Goal: Task Accomplishment & Management: Complete application form

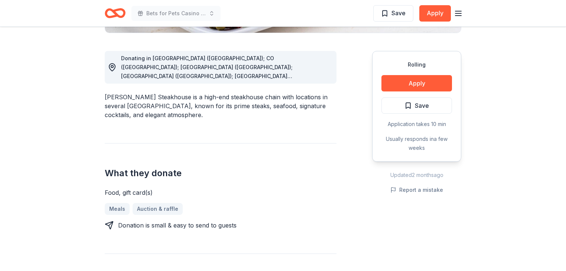
scroll to position [33, 0]
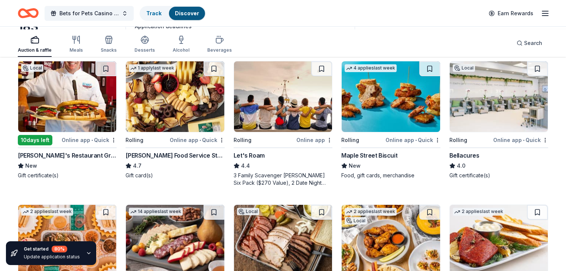
scroll to position [89, 0]
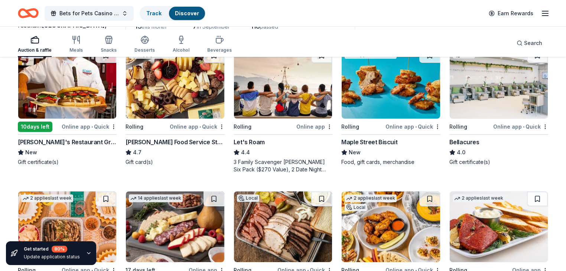
click at [485, 118] on img at bounding box center [498, 83] width 98 height 71
click at [134, 19] on button "Bets for Pets Casino Night" at bounding box center [89, 13] width 89 height 15
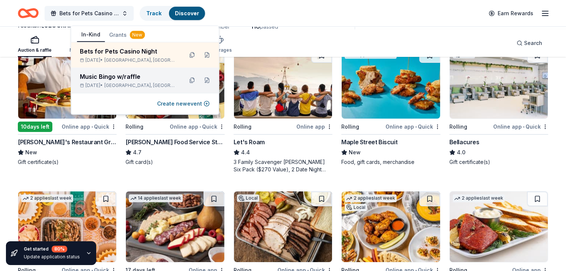
click at [112, 81] on div "Music Bingo w/raffle" at bounding box center [128, 76] width 97 height 9
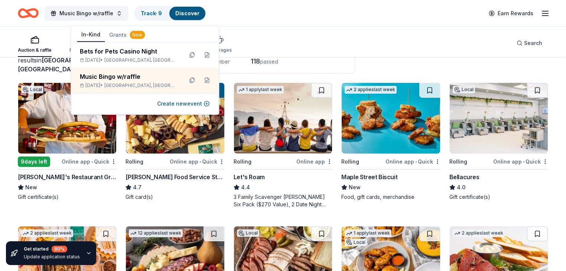
scroll to position [59, 0]
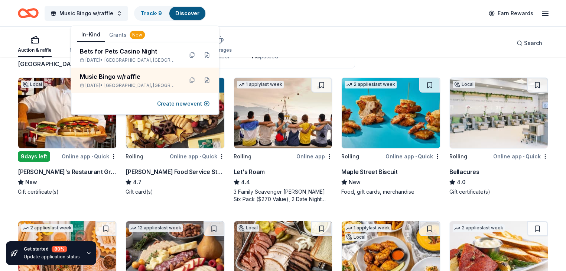
click at [341, 55] on div "Auction & raffle Meals Snacks Desserts Alcohol Beverages Search" at bounding box center [283, 42] width 530 height 27
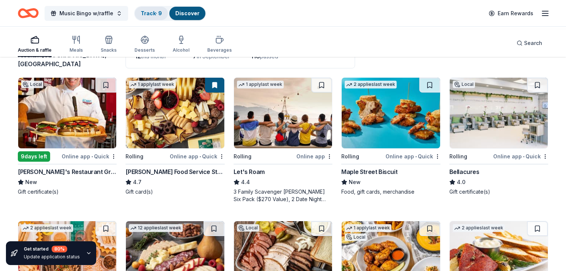
click at [162, 12] on link "Track · 9" at bounding box center [151, 13] width 21 height 6
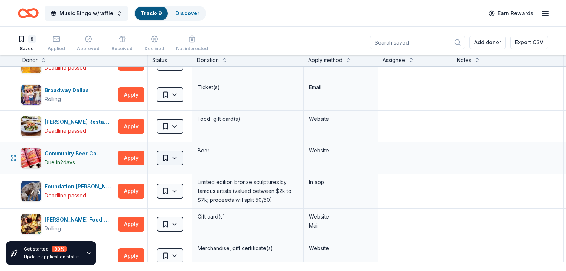
scroll to position [30, 0]
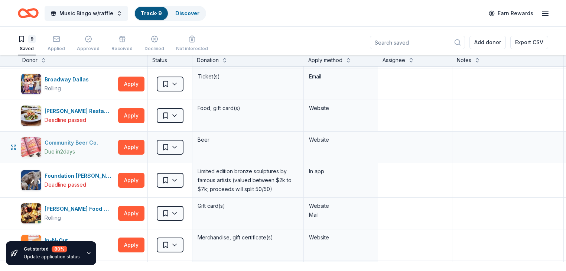
click at [99, 147] on div "Community Beer Co." at bounding box center [73, 142] width 56 height 9
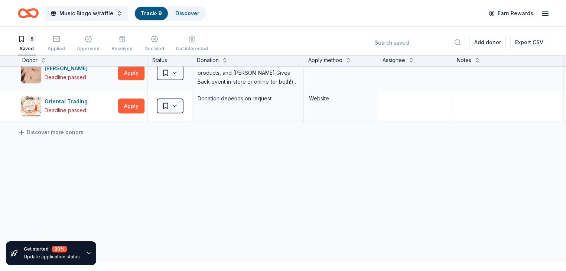
scroll to position [267, 0]
click at [25, 136] on icon at bounding box center [21, 131] width 7 height 7
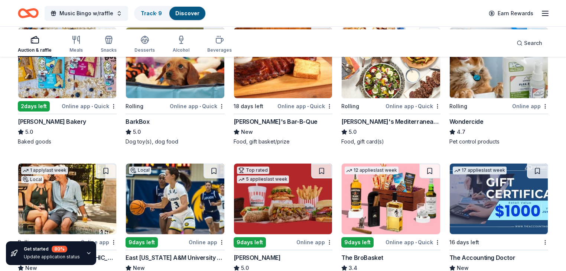
scroll to position [445, 0]
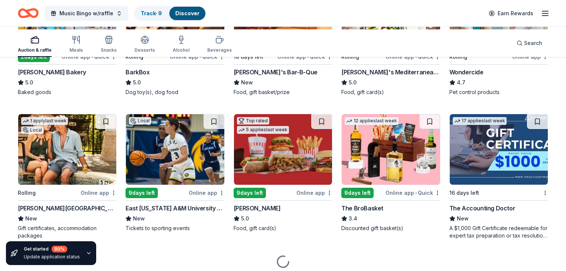
click at [266, 49] on img at bounding box center [283, 13] width 98 height 71
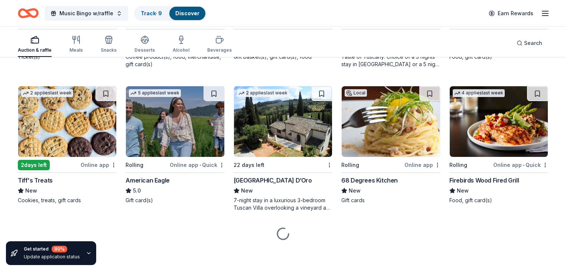
scroll to position [790, 0]
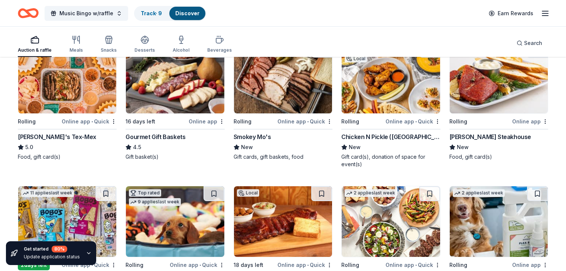
scroll to position [267, 0]
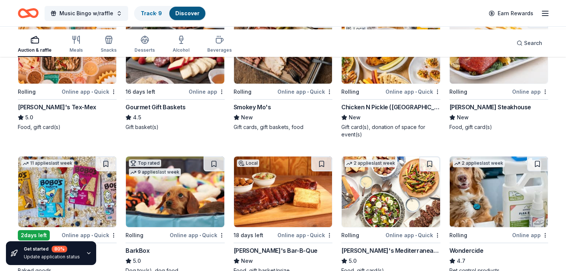
click at [65, 84] on img at bounding box center [67, 48] width 98 height 71
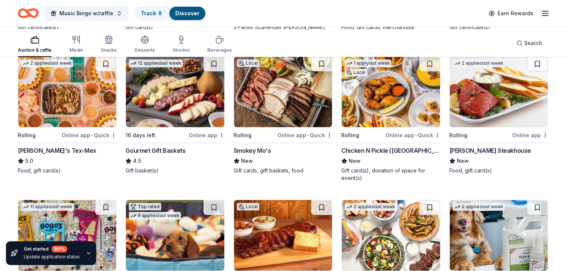
scroll to position [208, 0]
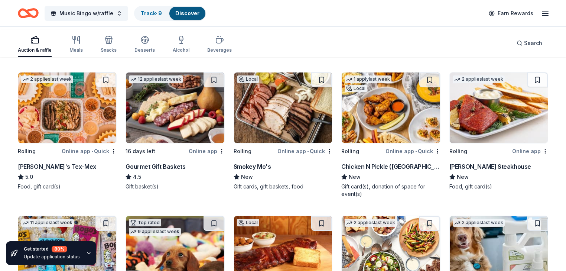
click at [274, 143] on img at bounding box center [283, 107] width 98 height 71
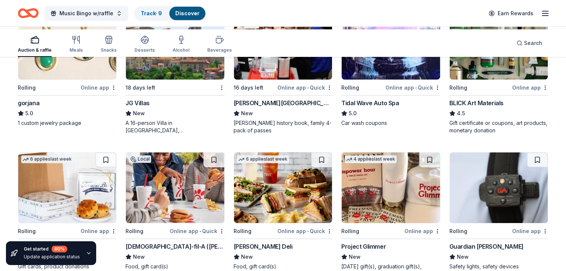
scroll to position [950, 0]
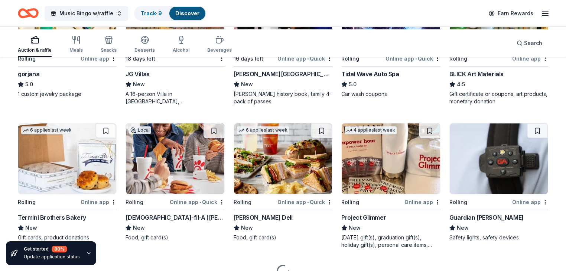
scroll to position [1009, 0]
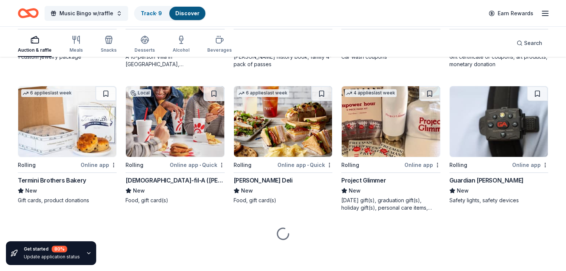
scroll to position [1158, 0]
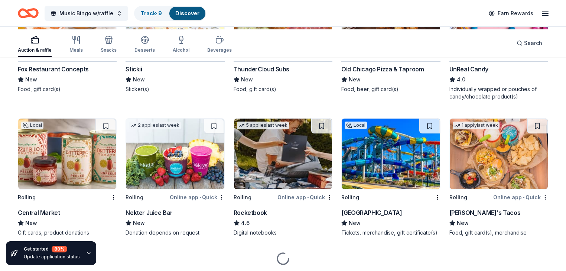
scroll to position [2227, 0]
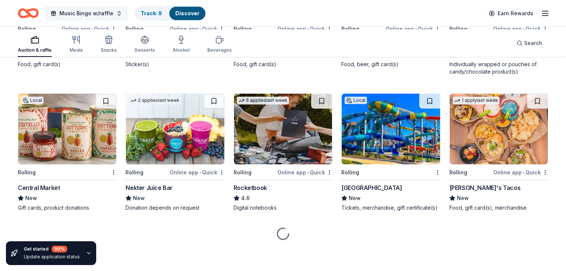
click at [128, 16] on button "Music Bingo w/raffle" at bounding box center [87, 13] width 84 height 15
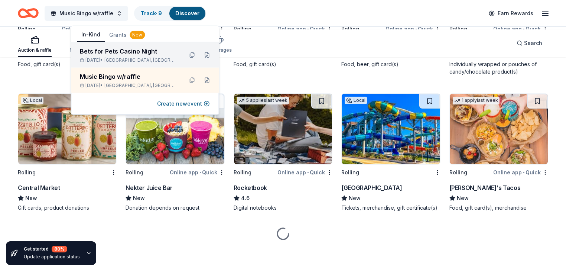
click at [128, 54] on div "Bets for Pets Casino Night" at bounding box center [128, 51] width 97 height 9
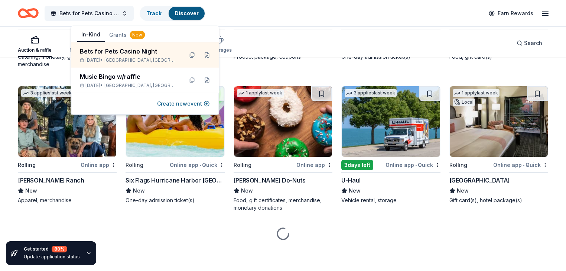
scroll to position [2203, 0]
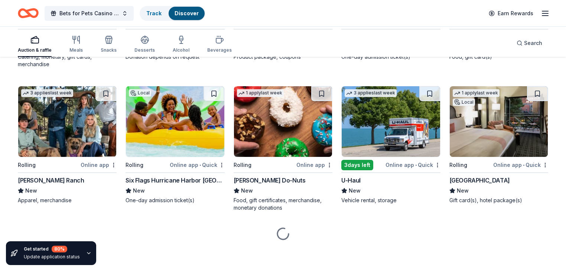
scroll to position [2381, 0]
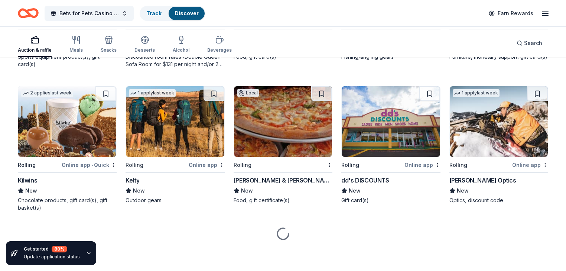
scroll to position [2737, 0]
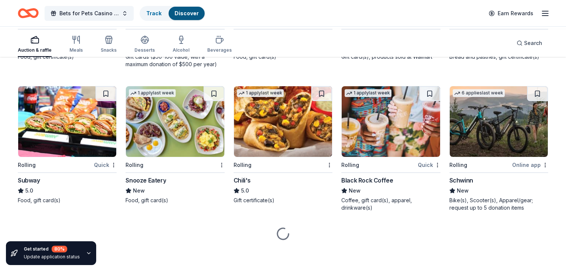
scroll to position [3811, 0]
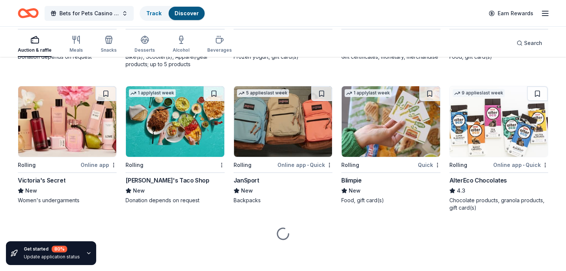
scroll to position [4342, 0]
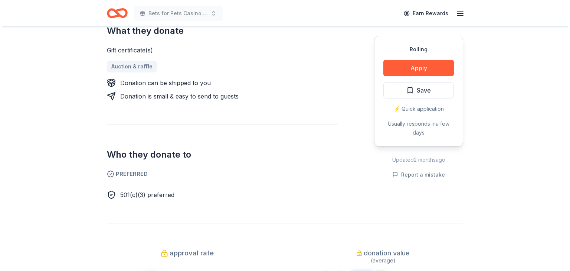
scroll to position [327, 0]
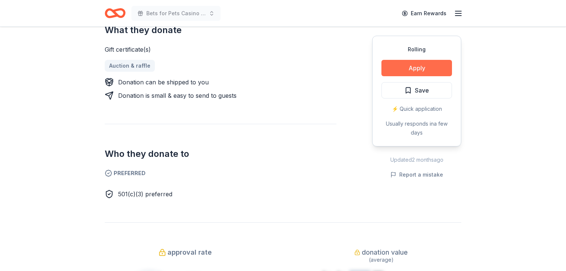
click at [408, 76] on button "Apply" at bounding box center [416, 68] width 71 height 16
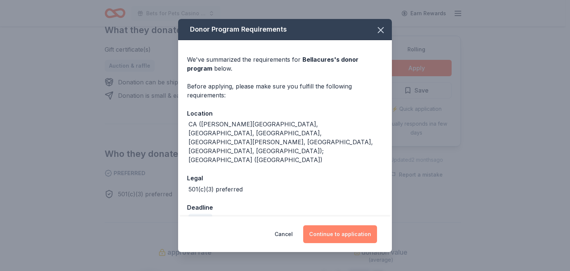
click at [364, 225] on button "Continue to application" at bounding box center [340, 234] width 74 height 18
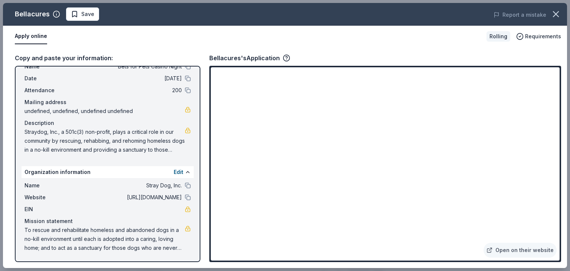
scroll to position [98, 0]
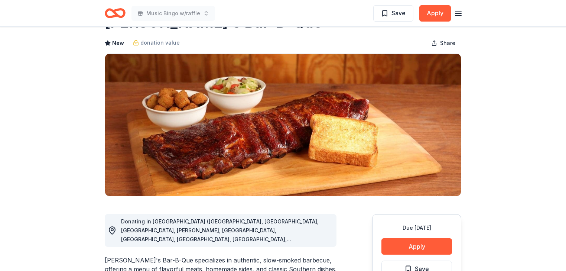
scroll to position [1, 0]
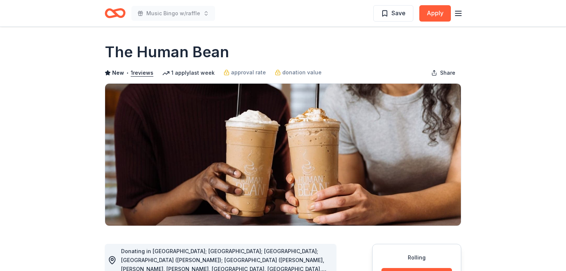
scroll to position [148, 0]
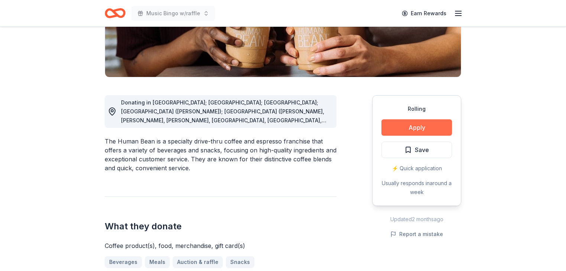
click at [399, 135] on button "Apply" at bounding box center [416, 127] width 71 height 16
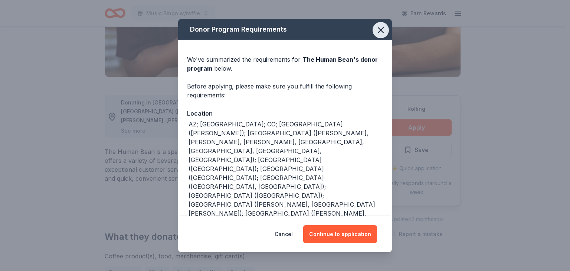
click at [386, 34] on icon "button" at bounding box center [381, 30] width 10 height 10
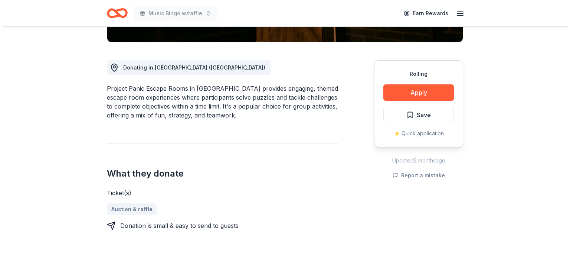
scroll to position [208, 0]
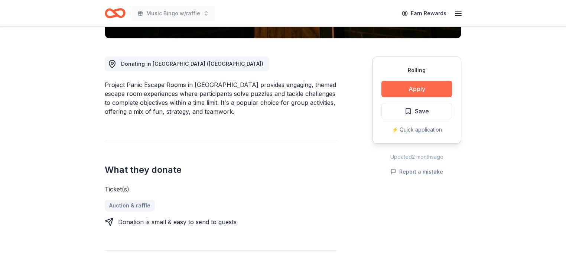
click at [395, 97] on button "Apply" at bounding box center [416, 89] width 71 height 16
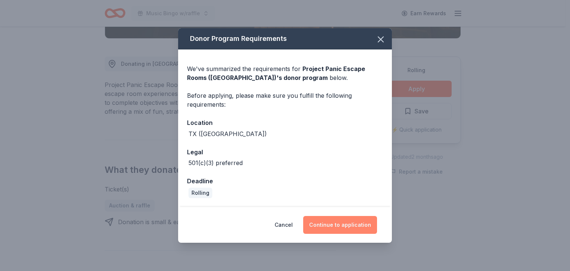
click at [357, 229] on button "Continue to application" at bounding box center [340, 225] width 74 height 18
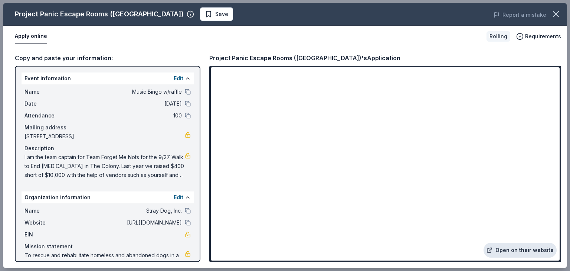
click at [499, 242] on link "Open on their website" at bounding box center [520, 249] width 73 height 15
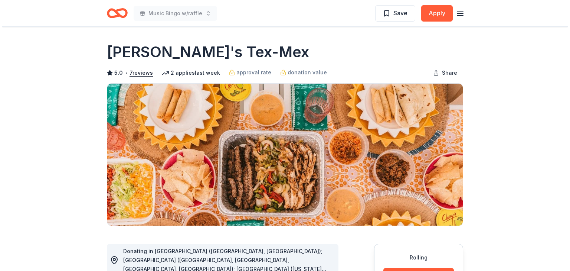
scroll to position [148, 0]
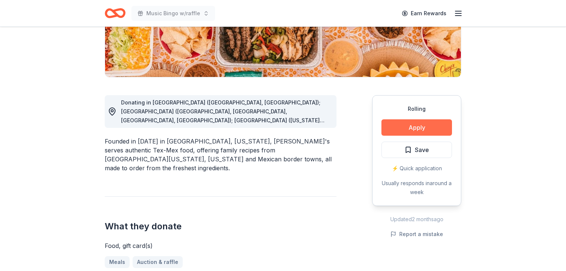
click at [405, 135] on button "Apply" at bounding box center [416, 127] width 71 height 16
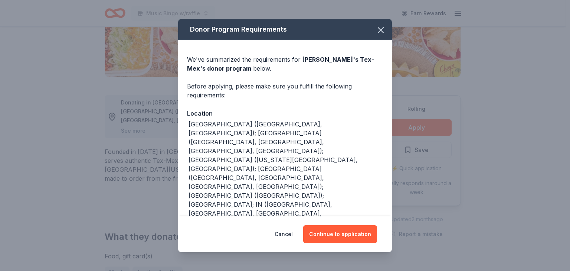
drag, startPoint x: 396, startPoint y: 35, endPoint x: 390, endPoint y: 44, distance: 10.8
click at [386, 35] on icon "button" at bounding box center [381, 30] width 10 height 10
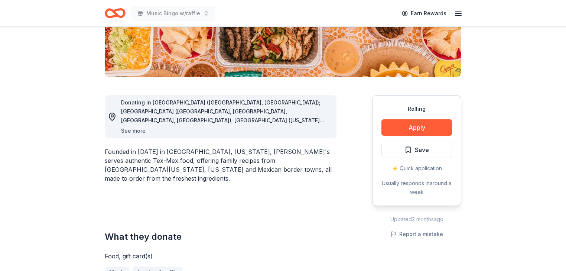
click at [143, 135] on button "See more" at bounding box center [133, 130] width 24 height 9
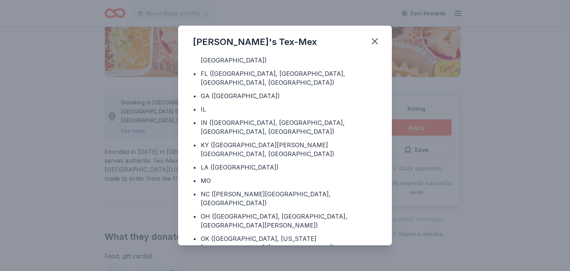
scroll to position [0, 0]
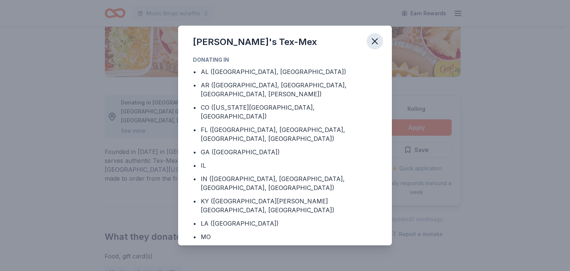
click at [380, 42] on icon "button" at bounding box center [375, 41] width 10 height 10
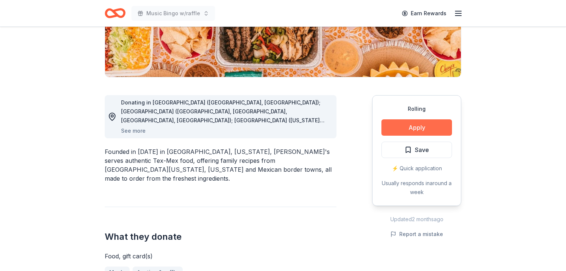
click at [407, 135] on button "Apply" at bounding box center [416, 127] width 71 height 16
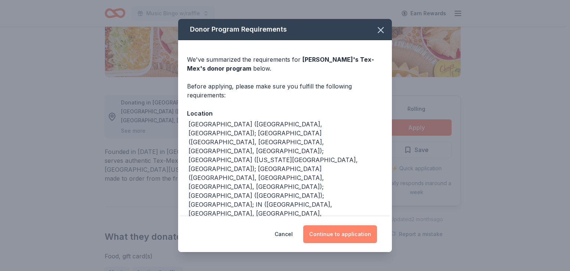
click at [352, 227] on button "Continue to application" at bounding box center [340, 234] width 74 height 18
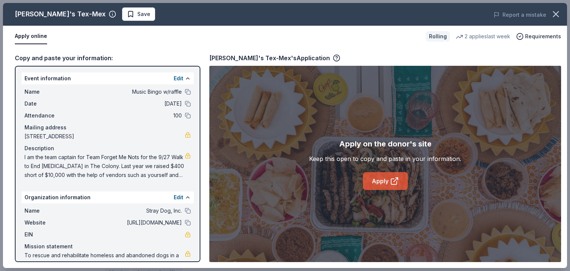
click at [380, 190] on link "Apply" at bounding box center [385, 181] width 45 height 18
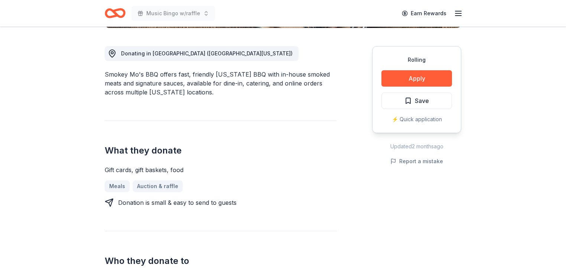
scroll to position [208, 0]
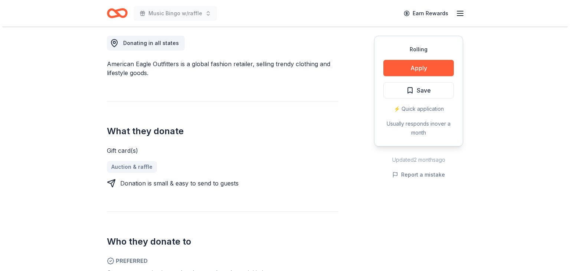
scroll to position [178, 0]
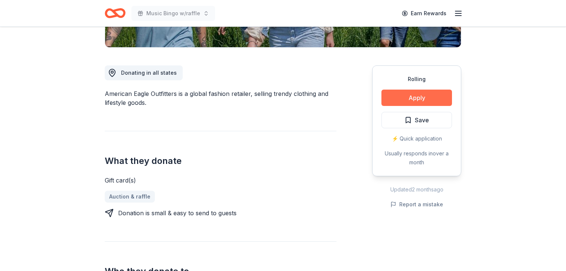
click at [412, 106] on button "Apply" at bounding box center [416, 97] width 71 height 16
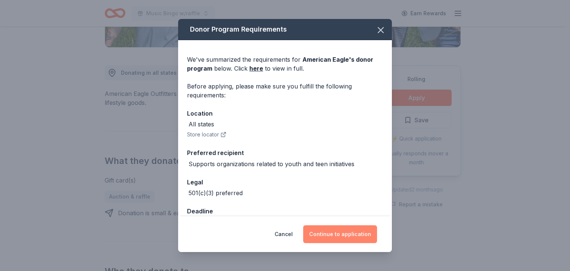
click at [344, 231] on button "Continue to application" at bounding box center [340, 234] width 74 height 18
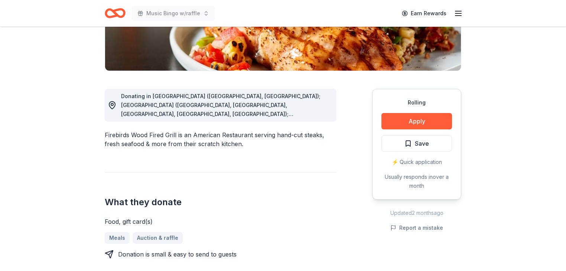
scroll to position [148, 0]
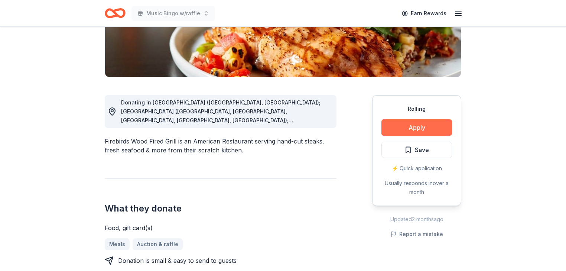
click at [406, 135] on button "Apply" at bounding box center [416, 127] width 71 height 16
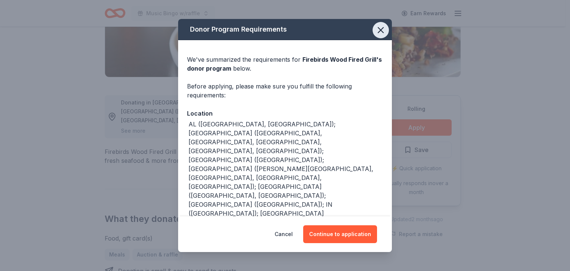
click at [383, 33] on icon "button" at bounding box center [380, 29] width 5 height 5
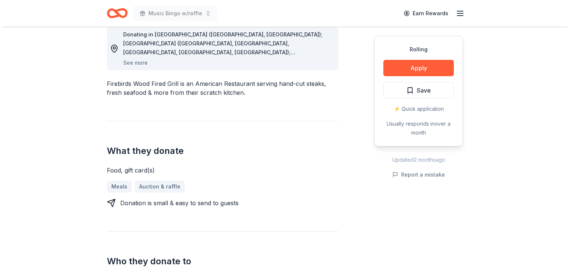
scroll to position [238, 0]
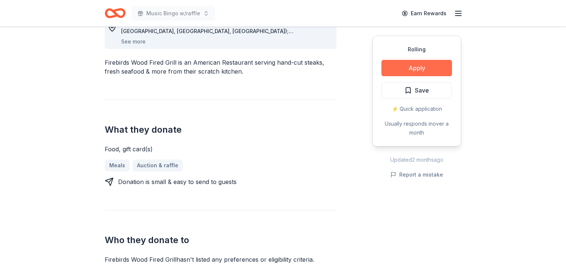
click at [383, 76] on button "Apply" at bounding box center [416, 68] width 71 height 16
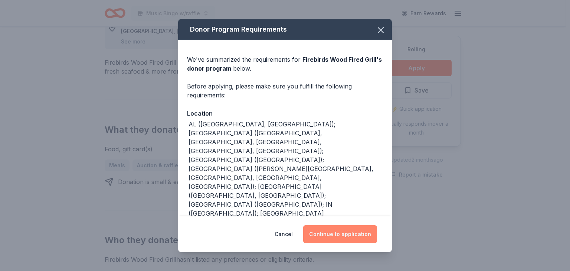
click at [355, 226] on button "Continue to application" at bounding box center [340, 234] width 74 height 18
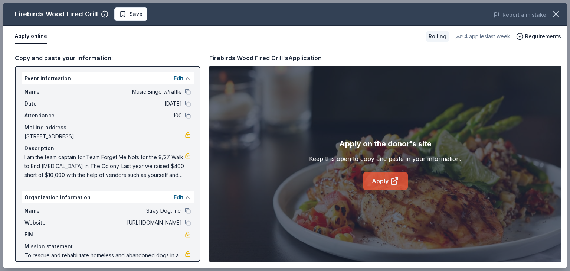
click at [374, 190] on link "Apply" at bounding box center [385, 181] width 45 height 18
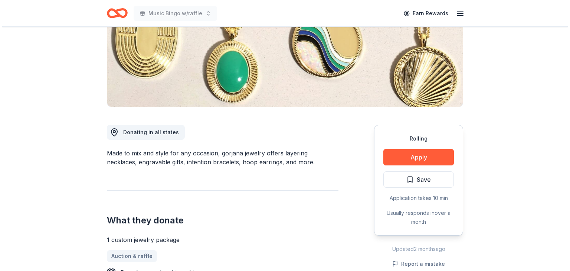
scroll to position [208, 0]
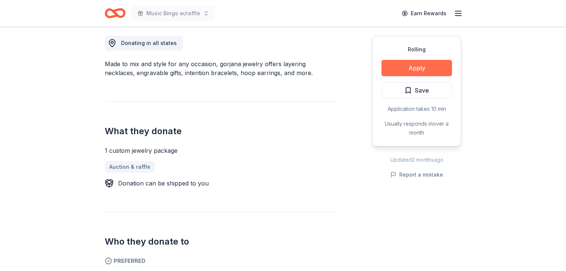
click at [397, 76] on button "Apply" at bounding box center [416, 68] width 71 height 16
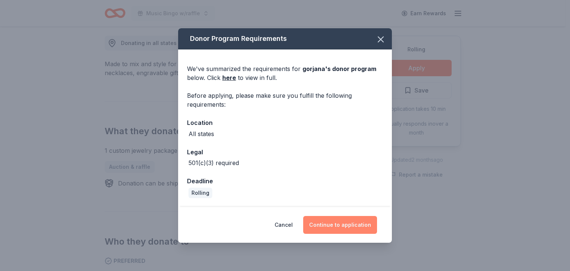
click at [352, 231] on button "Continue to application" at bounding box center [340, 225] width 74 height 18
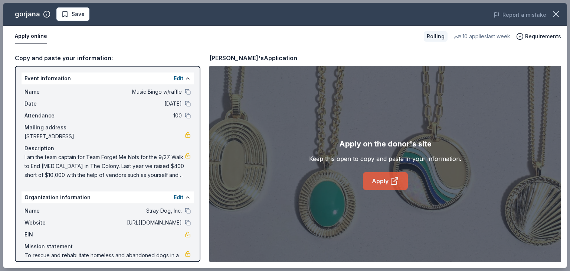
click at [383, 190] on link "Apply" at bounding box center [385, 181] width 45 height 18
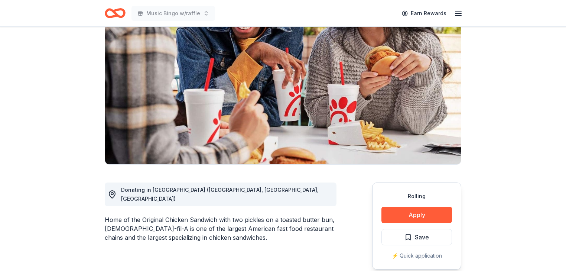
scroll to position [148, 0]
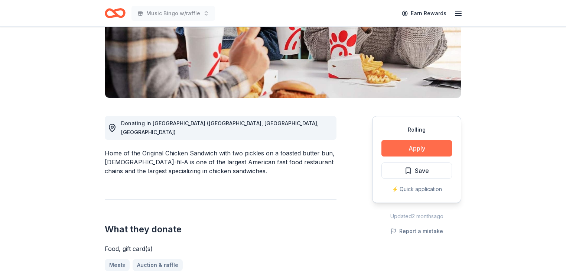
click at [389, 156] on button "Apply" at bounding box center [416, 148] width 71 height 16
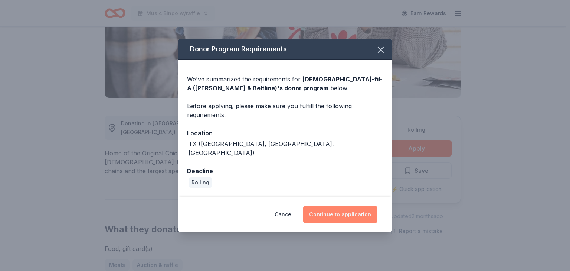
click at [361, 223] on button "Continue to application" at bounding box center [340, 214] width 74 height 18
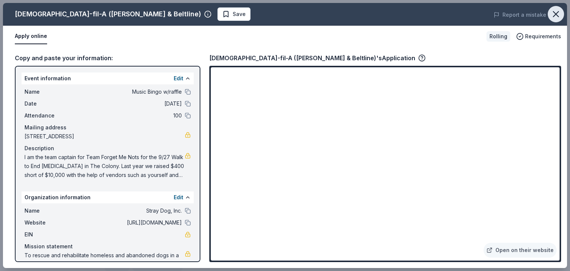
click at [556, 19] on icon "button" at bounding box center [556, 14] width 10 height 10
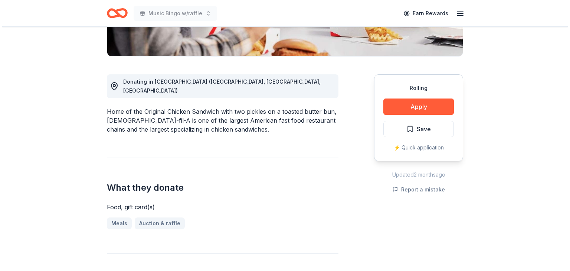
scroll to position [178, 0]
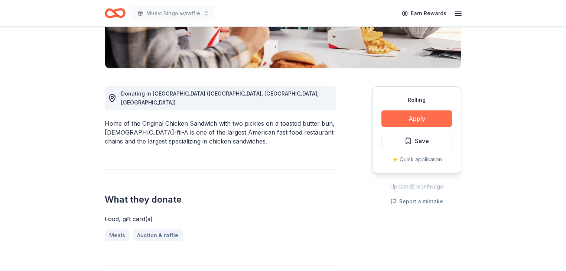
click at [404, 127] on button "Apply" at bounding box center [416, 118] width 71 height 16
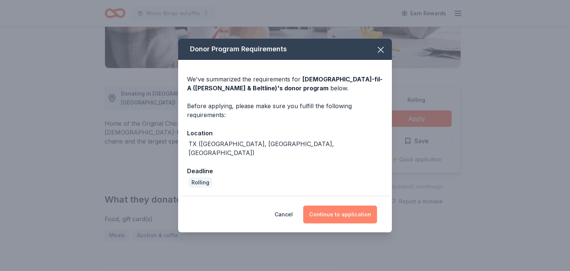
click at [356, 223] on button "Continue to application" at bounding box center [340, 214] width 74 height 18
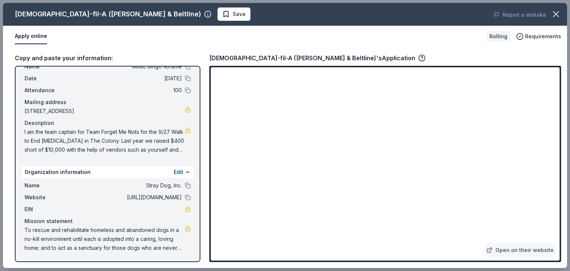
scroll to position [59, 0]
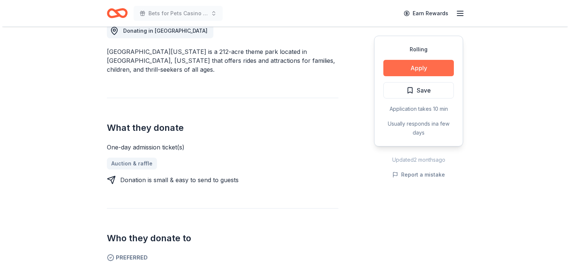
scroll to position [237, 0]
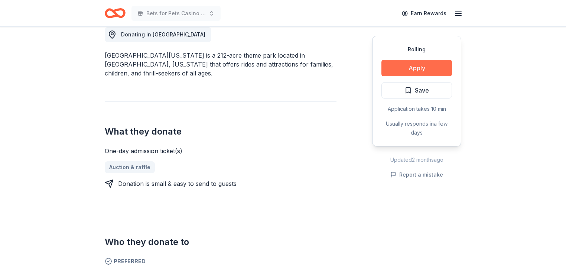
click at [401, 76] on button "Apply" at bounding box center [416, 68] width 71 height 16
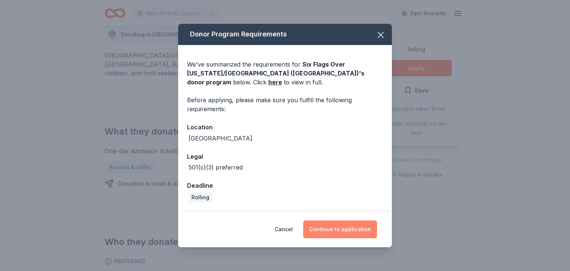
click at [349, 232] on button "Continue to application" at bounding box center [340, 229] width 74 height 18
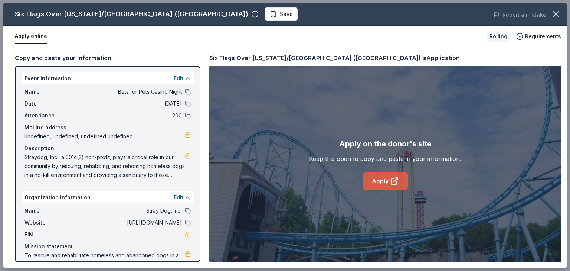
click at [386, 190] on link "Apply" at bounding box center [385, 181] width 45 height 18
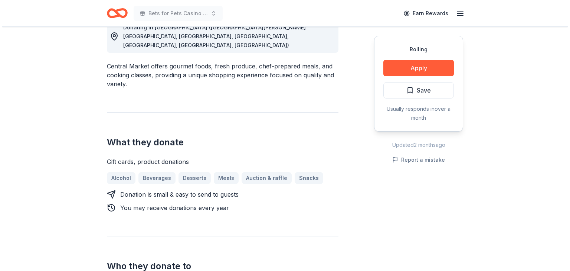
scroll to position [238, 0]
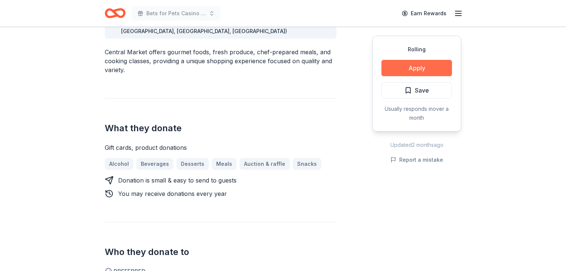
click at [398, 76] on button "Apply" at bounding box center [416, 68] width 71 height 16
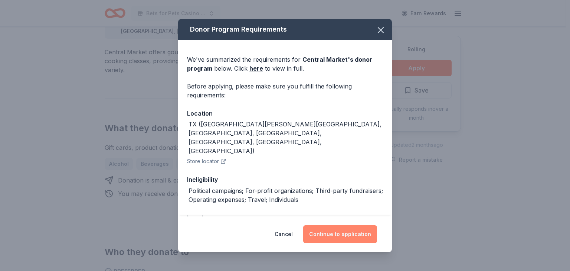
click at [349, 231] on button "Continue to application" at bounding box center [340, 234] width 74 height 18
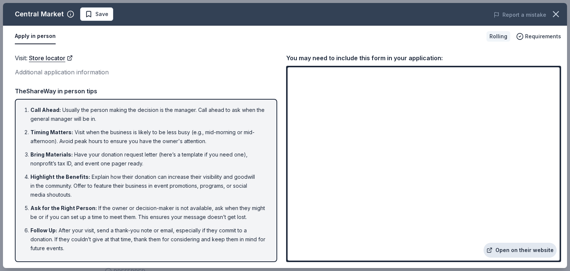
click at [505, 243] on link "Open on their website" at bounding box center [520, 249] width 73 height 15
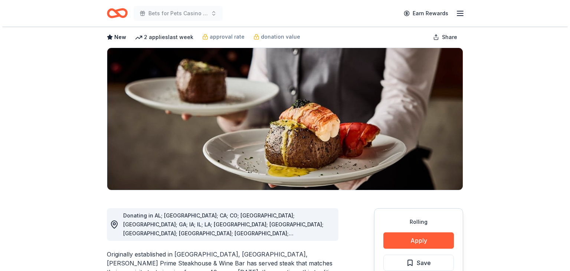
scroll to position [178, 0]
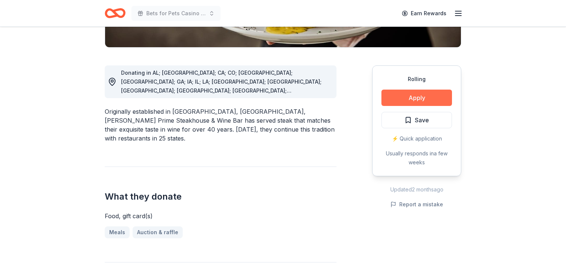
click at [400, 106] on button "Apply" at bounding box center [416, 97] width 71 height 16
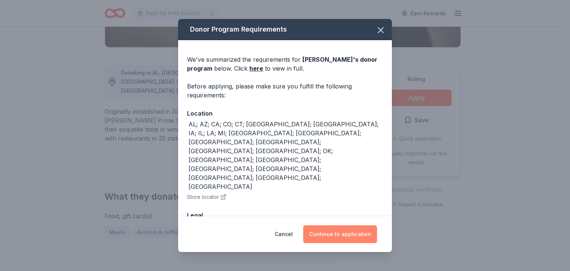
click at [347, 227] on button "Continue to application" at bounding box center [340, 234] width 74 height 18
